Goal: Task Accomplishment & Management: Manage account settings

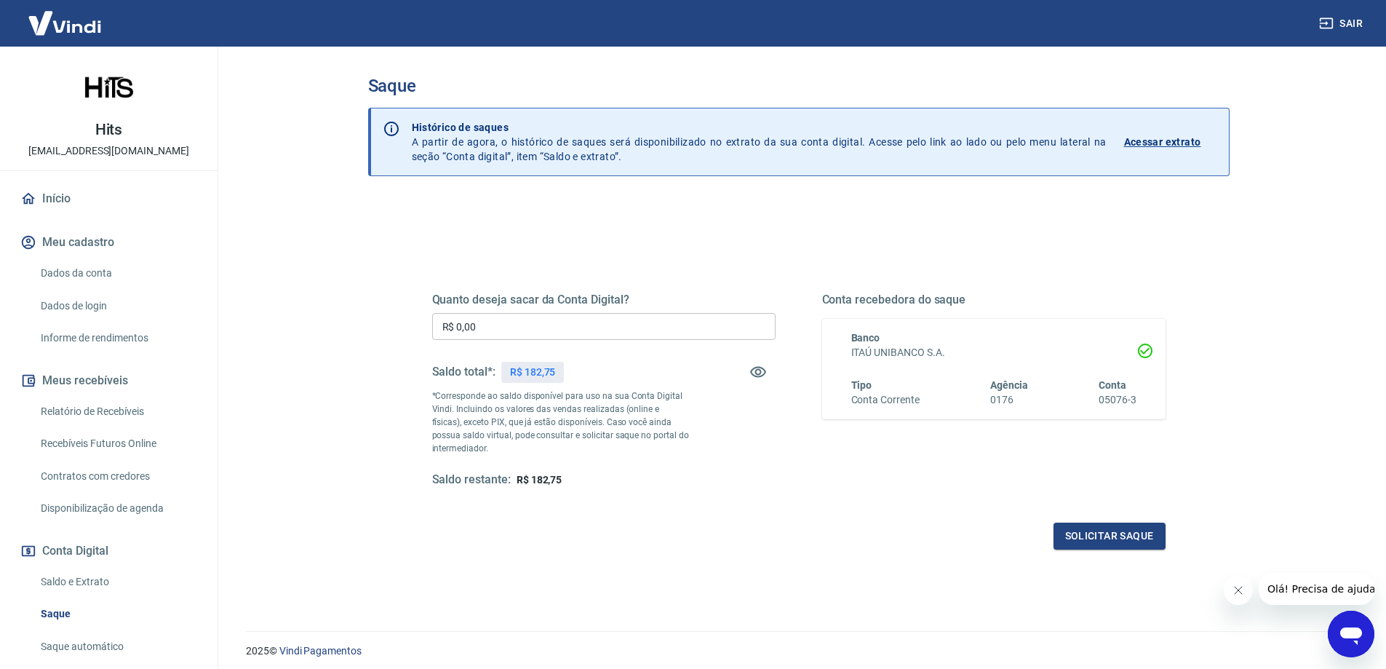
click at [685, 387] on div "Saldo total*: R$ 182,75" at bounding box center [603, 371] width 343 height 35
click at [56, 199] on link "Início" at bounding box center [108, 199] width 183 height 32
click at [84, 25] on img at bounding box center [64, 23] width 95 height 44
